Goal: Task Accomplishment & Management: Manage account settings

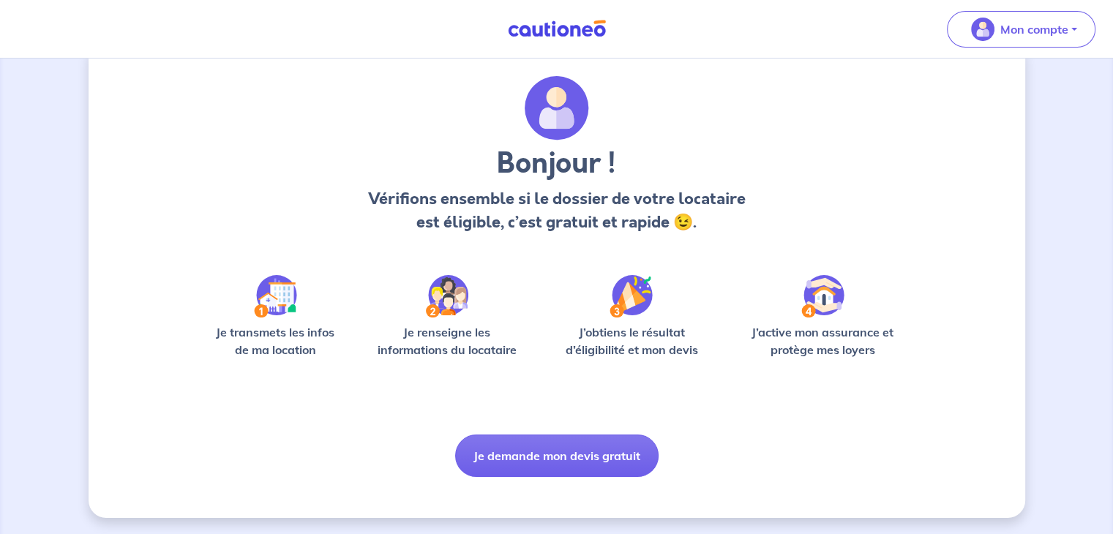
scroll to position [37, 0]
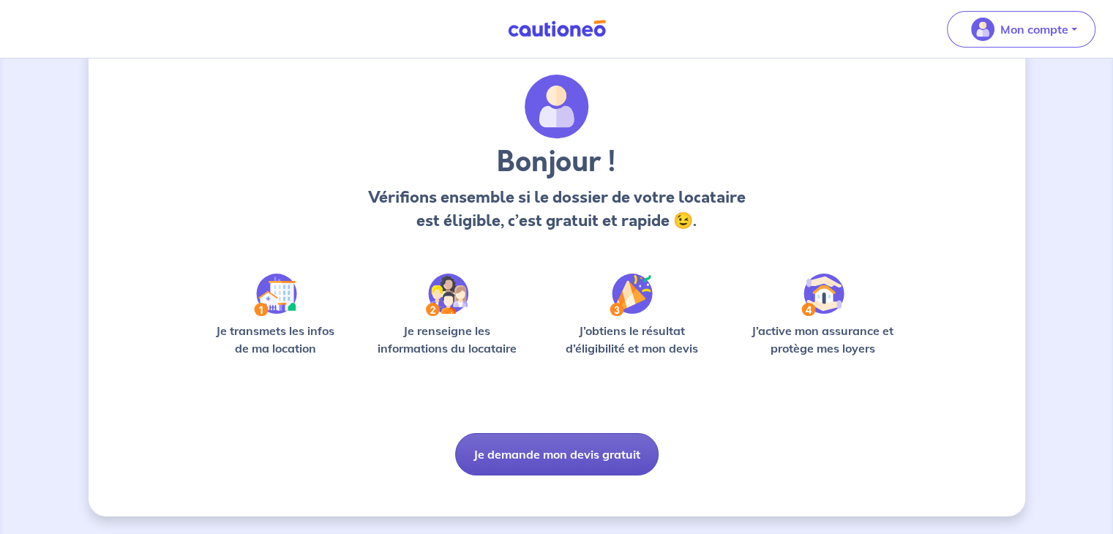
click at [524, 454] on button "Je demande mon devis gratuit" at bounding box center [556, 454] width 203 height 42
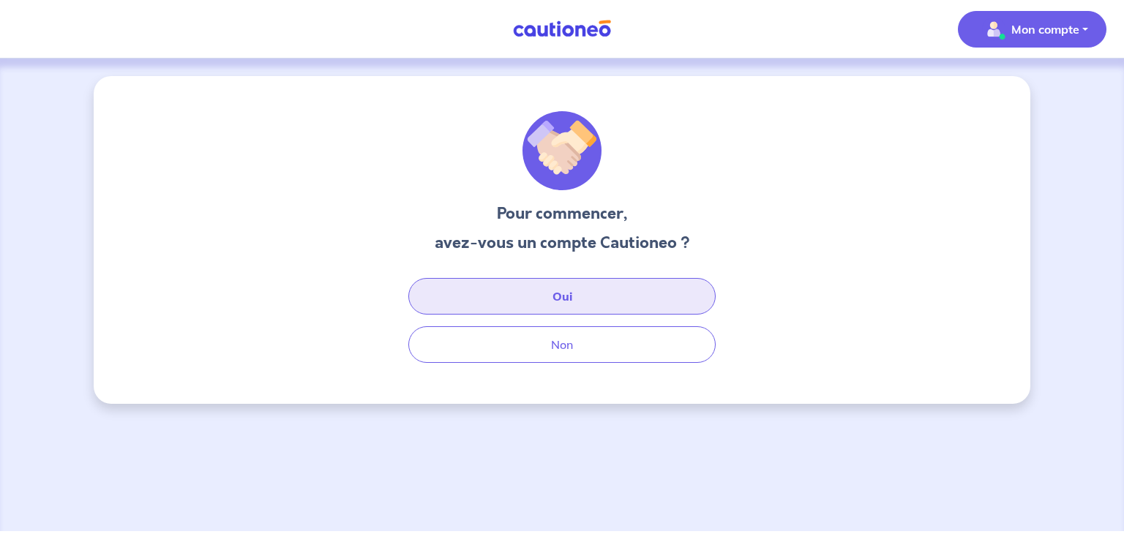
click at [543, 308] on button "Oui" at bounding box center [561, 296] width 307 height 37
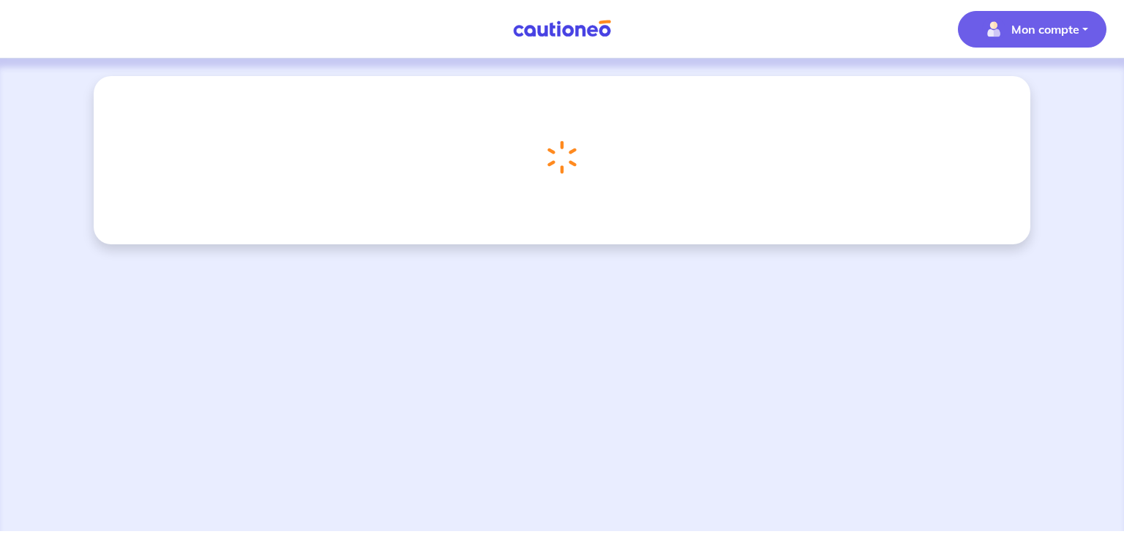
click at [1006, 26] on span "Mon compte" at bounding box center [1027, 29] width 103 height 23
click at [1022, 95] on link "Mes informations" at bounding box center [1018, 90] width 118 height 23
